Goal: Task Accomplishment & Management: Use online tool/utility

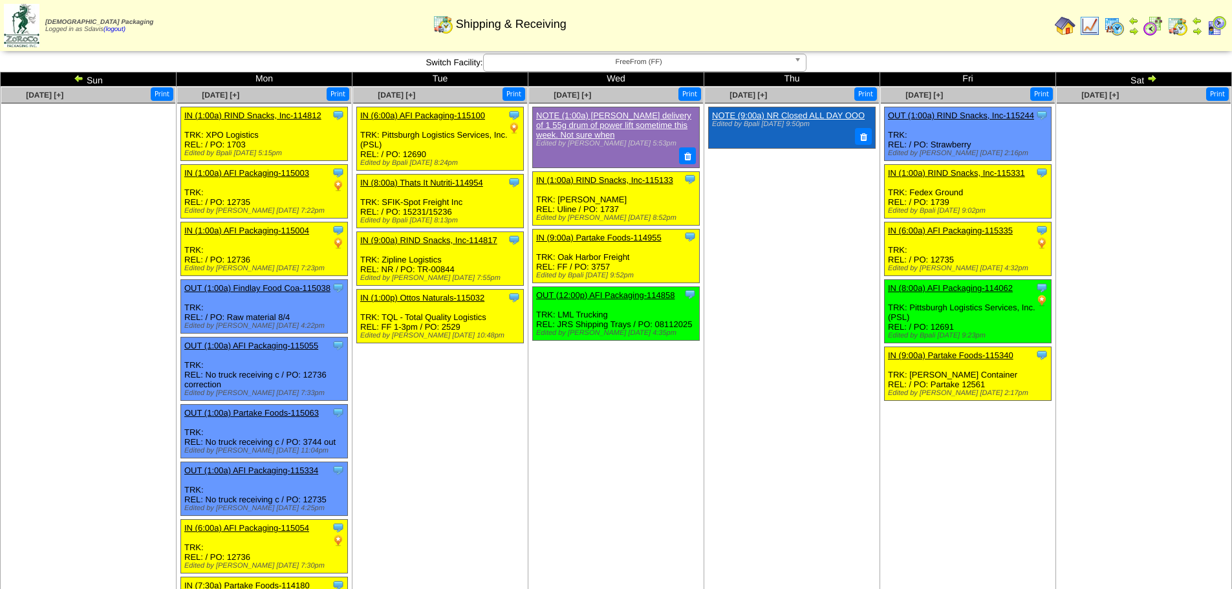
scroll to position [669, 0]
click at [1215, 95] on button "Print" at bounding box center [1217, 94] width 23 height 14
click at [1151, 79] on img at bounding box center [1152, 78] width 10 height 10
